Goal: Task Accomplishment & Management: Manage account settings

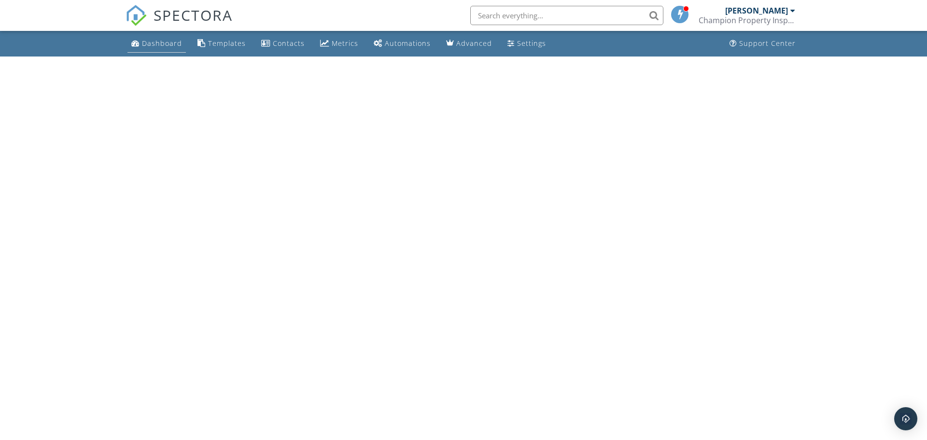
click at [154, 38] on link "Dashboard" at bounding box center [156, 44] width 58 height 18
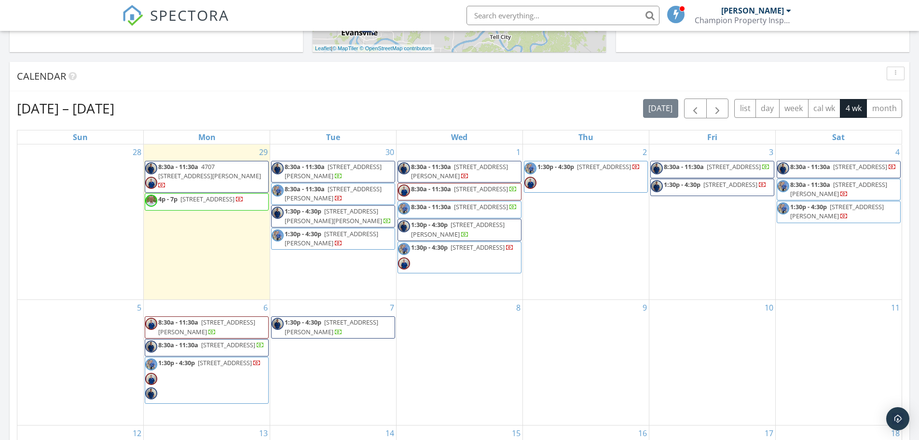
scroll to position [335, 0]
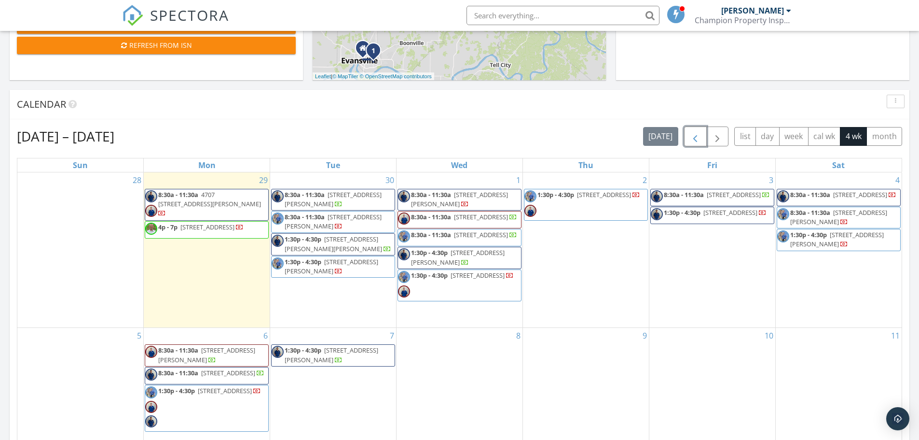
click at [703, 138] on button "button" at bounding box center [695, 136] width 23 height 20
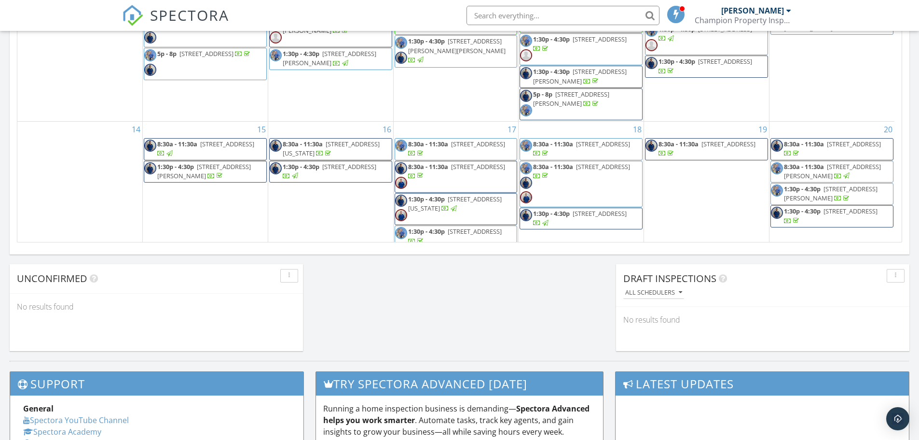
scroll to position [199, 0]
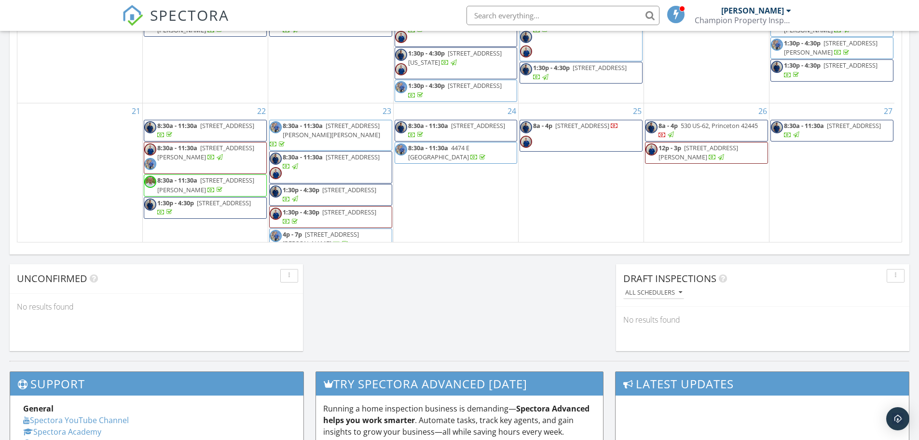
click at [827, 130] on span "113 N Fourth St, Newburgh 47630" at bounding box center [854, 125] width 54 height 9
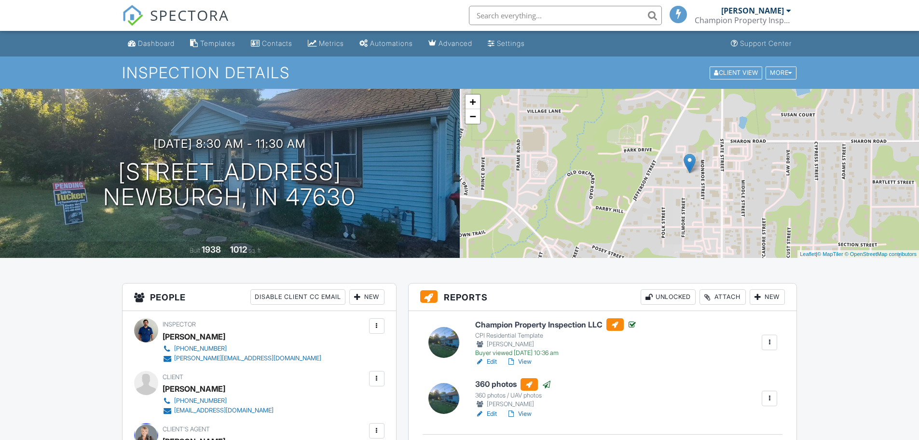
click at [525, 363] on link "View" at bounding box center [519, 362] width 25 height 10
